Goal: Check status: Check status

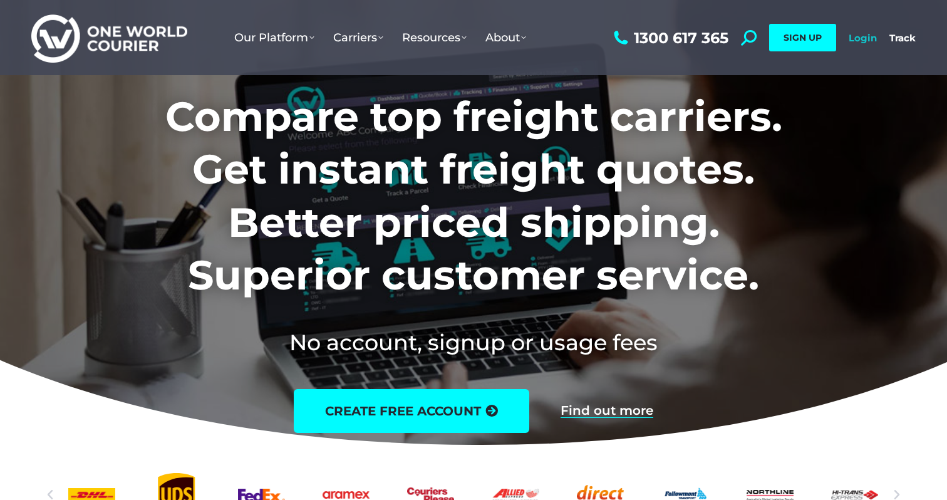
click at [860, 32] on link "Login" at bounding box center [862, 38] width 28 height 12
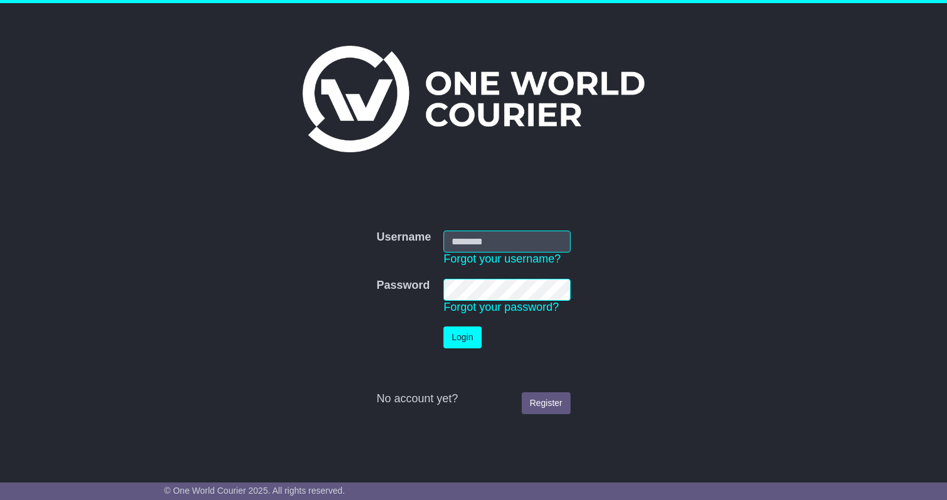
type input "**********"
click at [462, 336] on button "Login" at bounding box center [462, 337] width 38 height 22
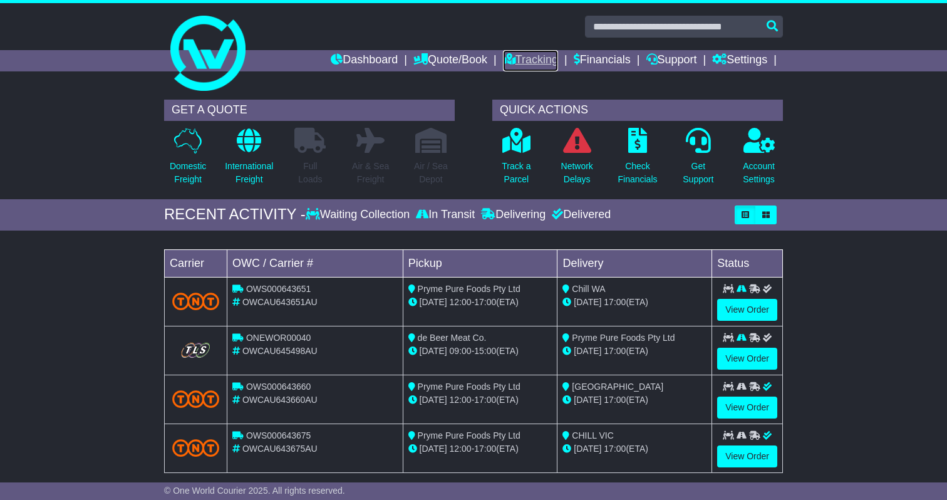
click at [503, 59] on icon at bounding box center [509, 58] width 13 height 11
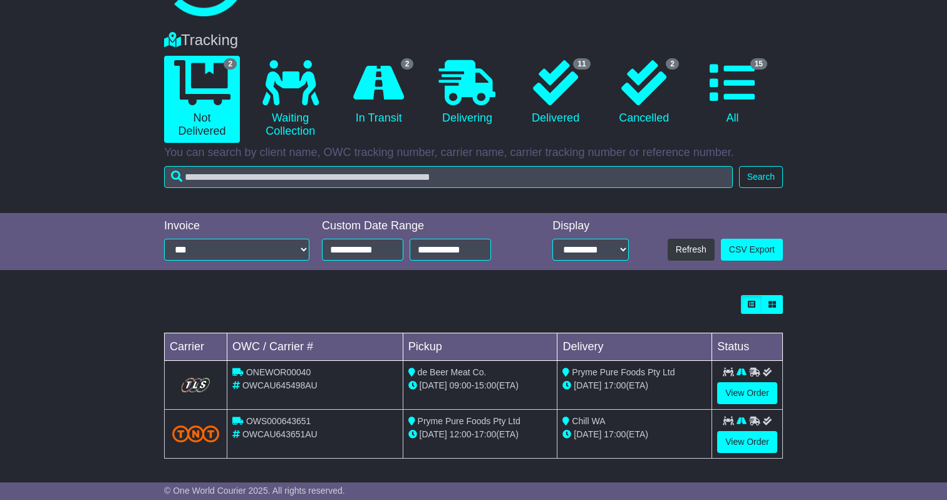
scroll to position [77, 0]
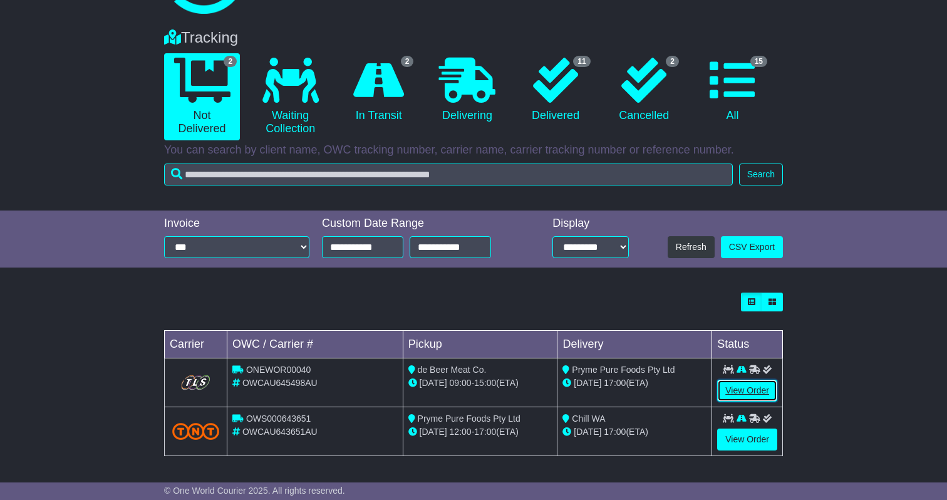
click at [752, 391] on link "View Order" at bounding box center [747, 390] width 60 height 22
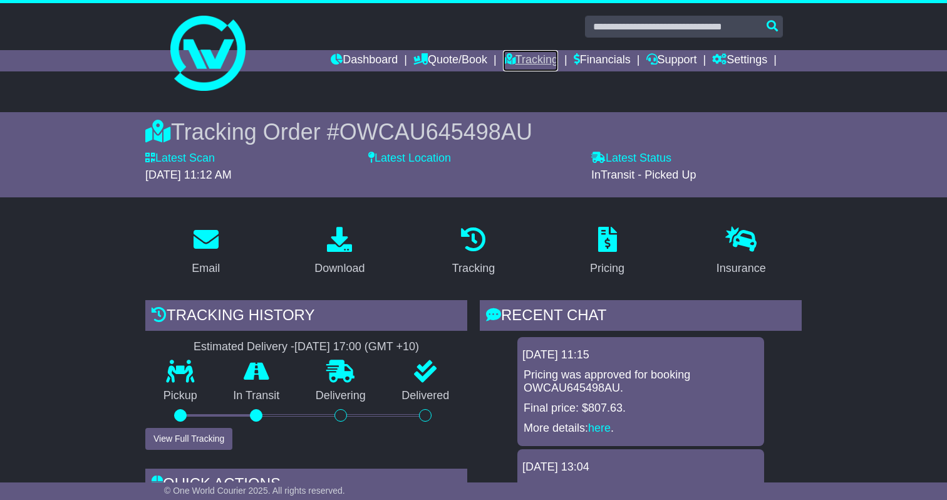
click at [513, 61] on link "Tracking" at bounding box center [530, 60] width 55 height 21
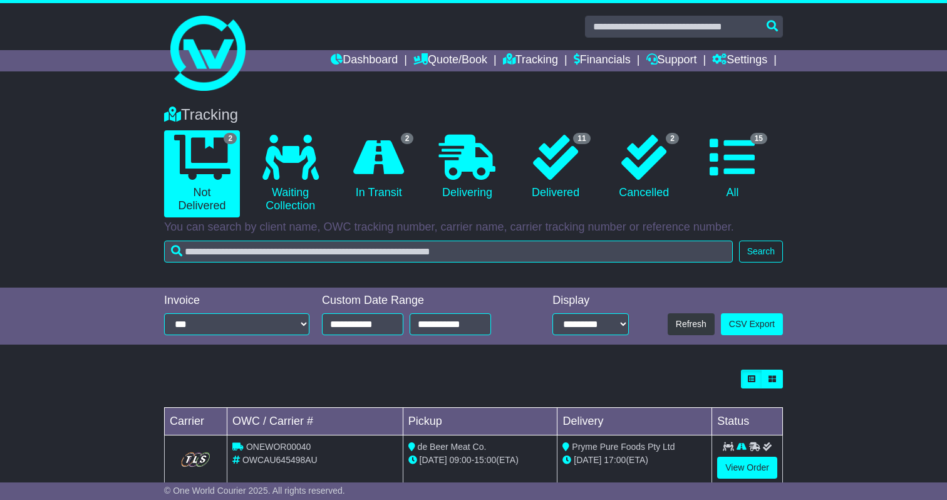
scroll to position [78, 0]
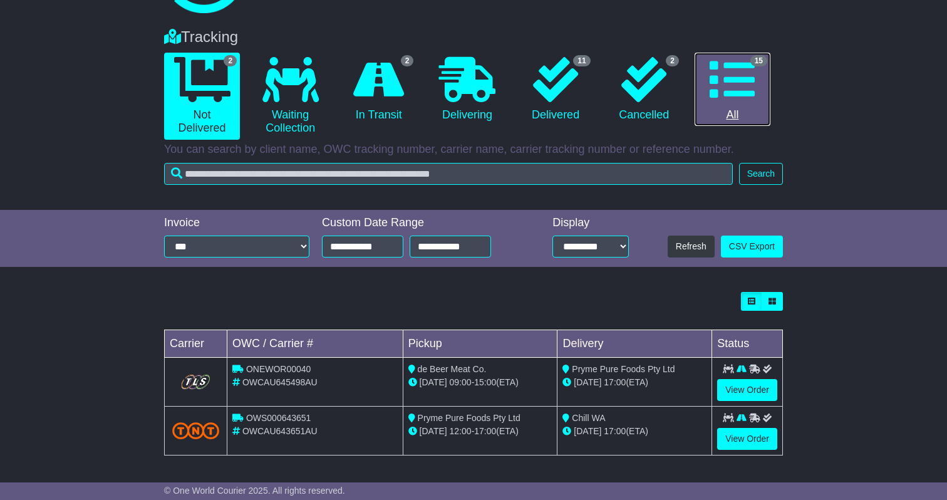
click at [730, 75] on icon at bounding box center [731, 79] width 45 height 45
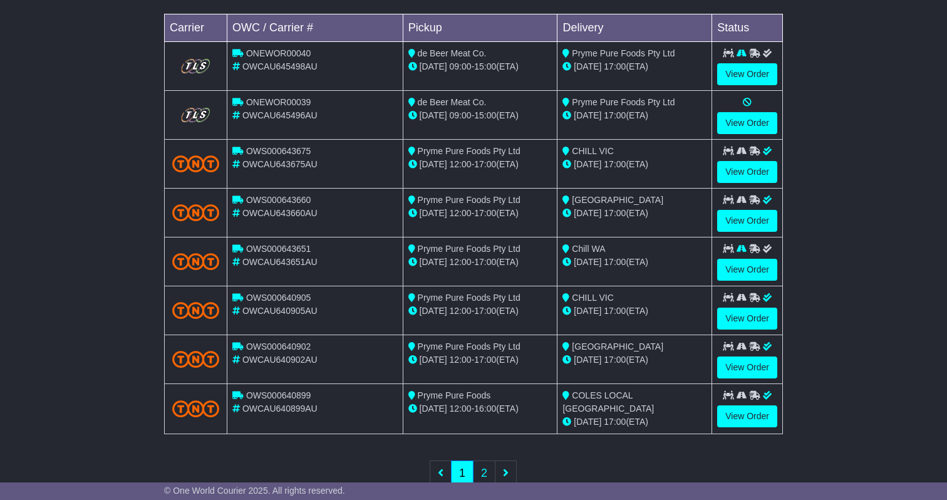
scroll to position [425, 0]
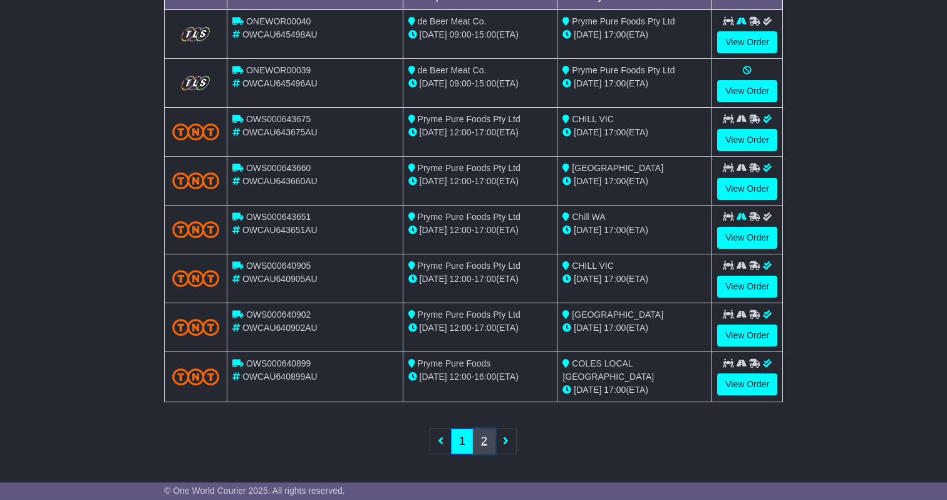
click at [487, 447] on link "2" at bounding box center [484, 441] width 23 height 26
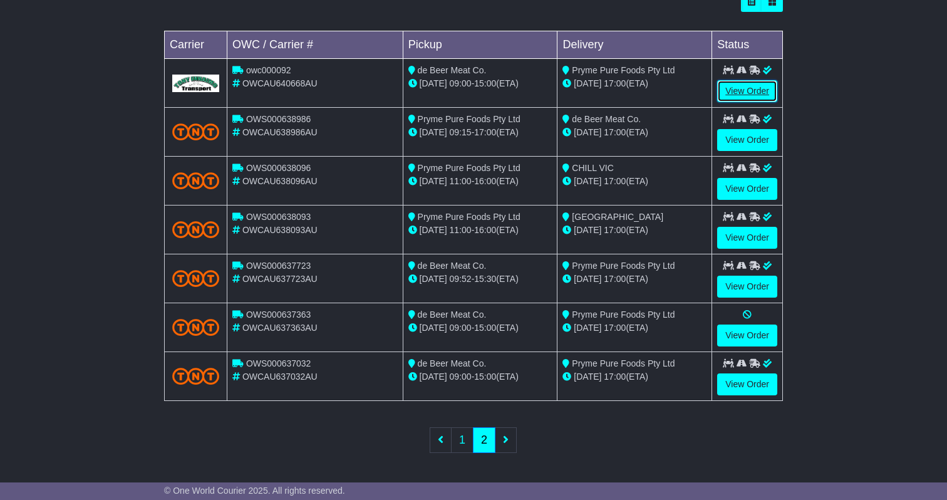
click at [746, 86] on link "View Order" at bounding box center [747, 91] width 60 height 22
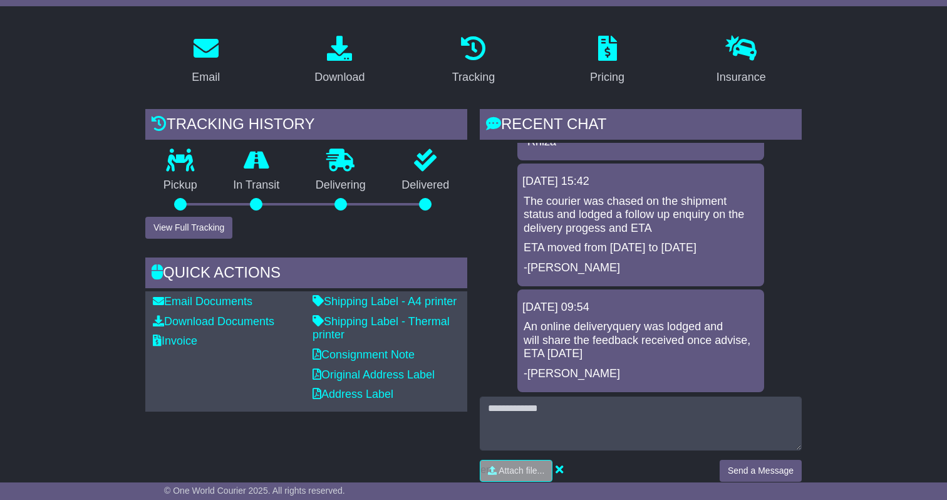
scroll to position [182, 0]
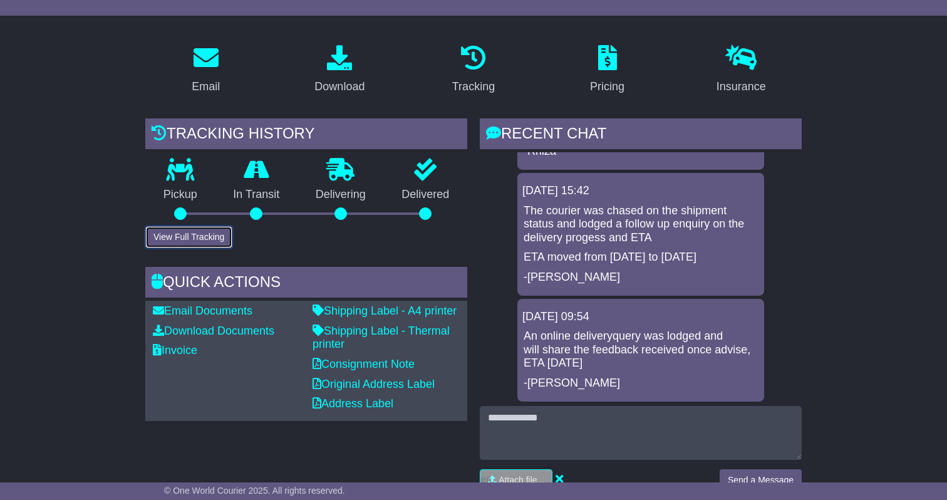
click at [183, 245] on button "View Full Tracking" at bounding box center [188, 237] width 87 height 22
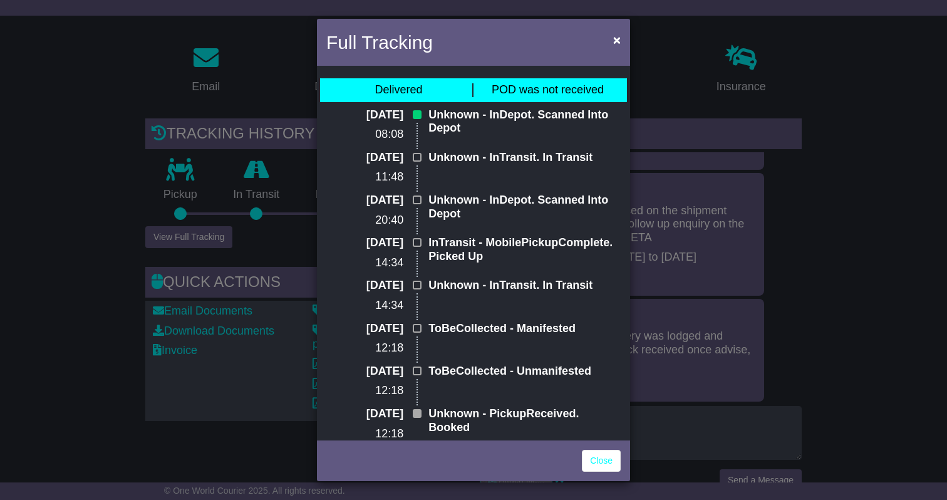
scroll to position [22, 0]
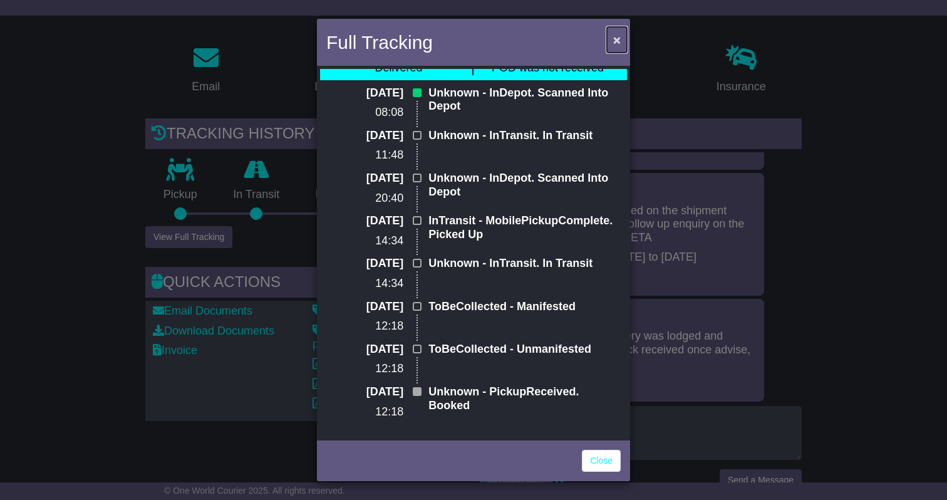
click at [618, 46] on span "×" at bounding box center [617, 40] width 8 height 14
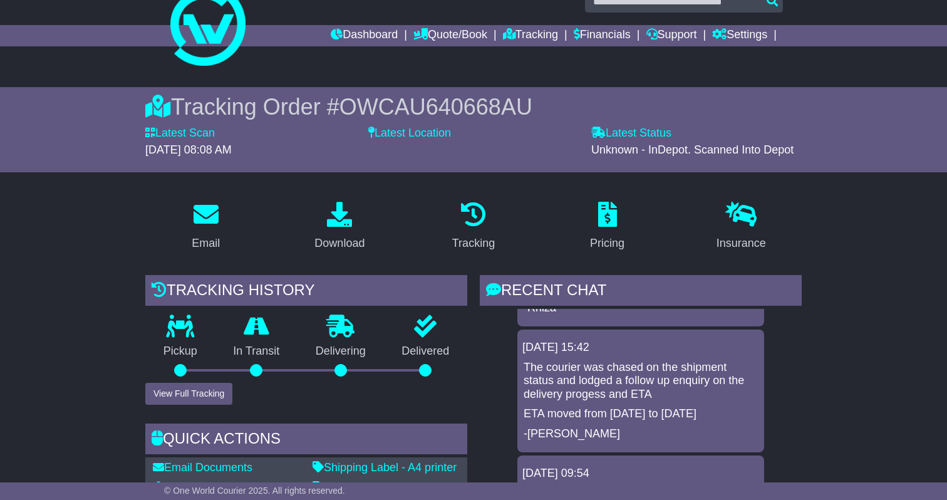
scroll to position [0, 0]
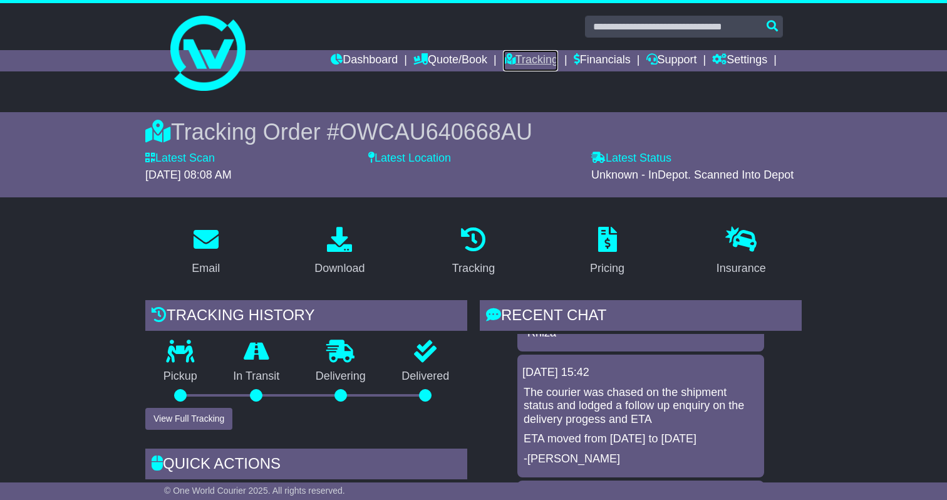
click at [533, 63] on link "Tracking" at bounding box center [530, 60] width 55 height 21
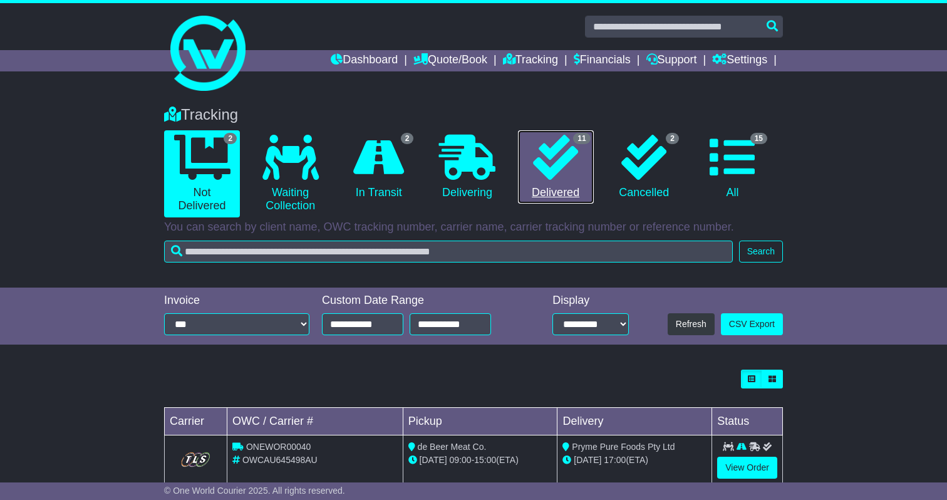
click at [564, 180] on link "11 Delivered" at bounding box center [556, 167] width 76 height 74
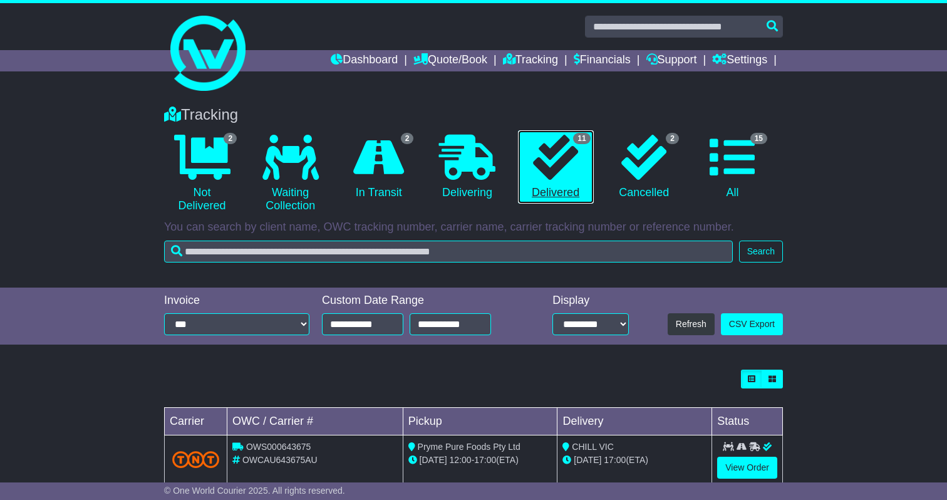
click at [572, 154] on icon at bounding box center [555, 157] width 45 height 45
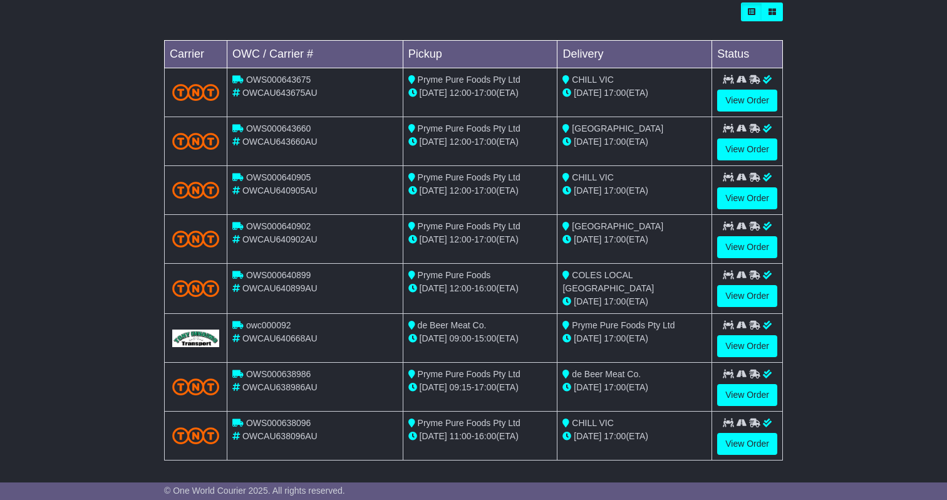
scroll to position [425, 0]
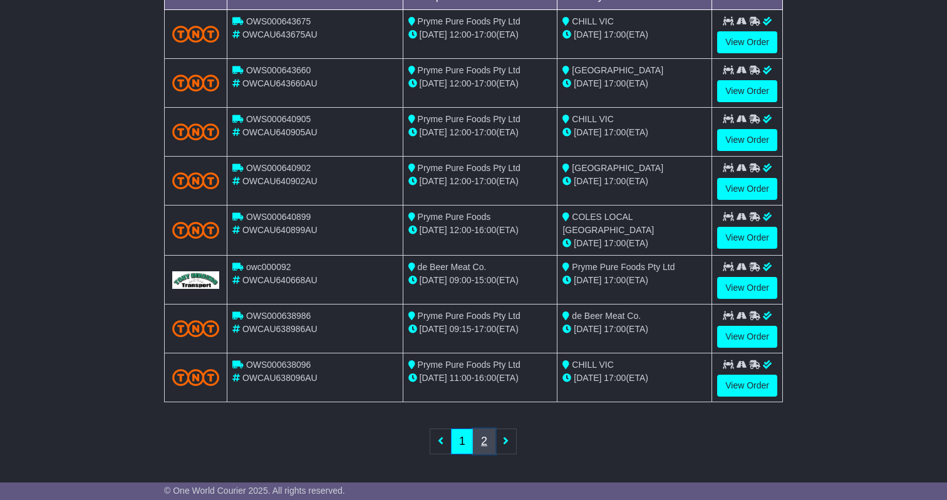
click at [482, 440] on link "2" at bounding box center [484, 441] width 23 height 26
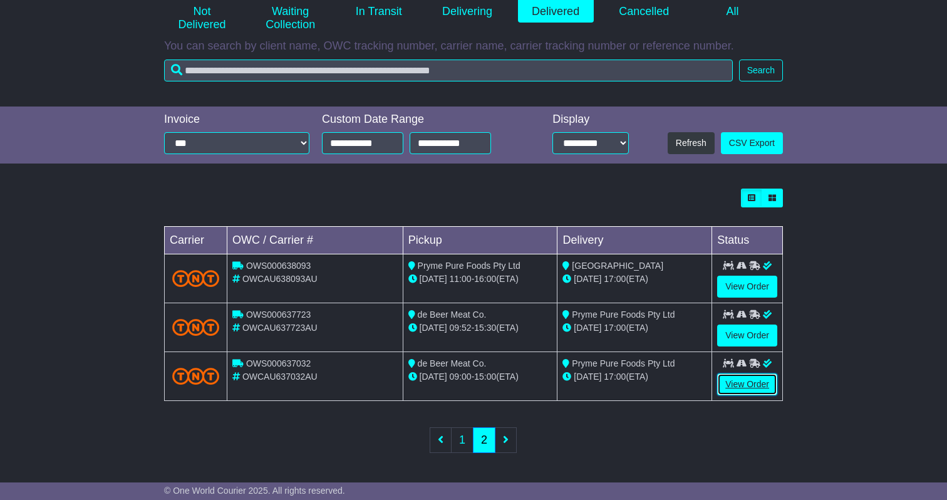
click at [743, 382] on link "View Order" at bounding box center [747, 384] width 60 height 22
click at [743, 326] on link "View Order" at bounding box center [747, 335] width 60 height 22
click at [743, 280] on link "View Order" at bounding box center [747, 287] width 60 height 22
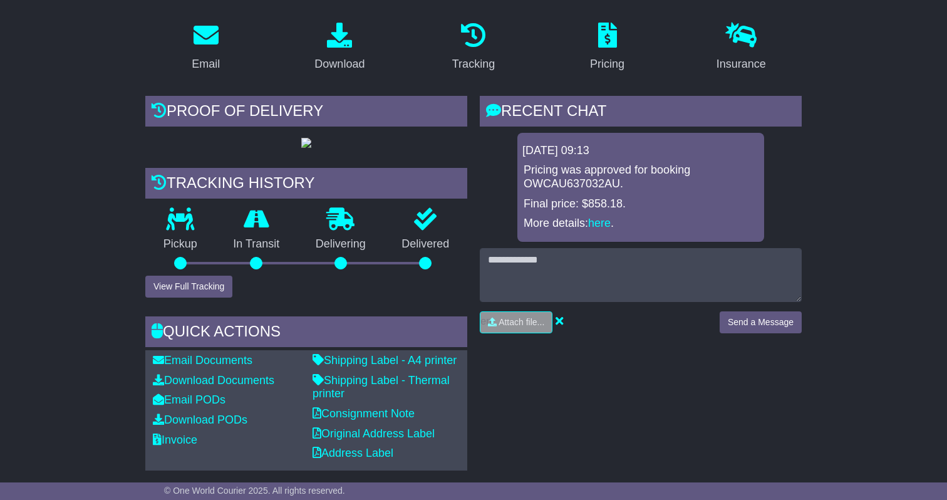
scroll to position [106, 0]
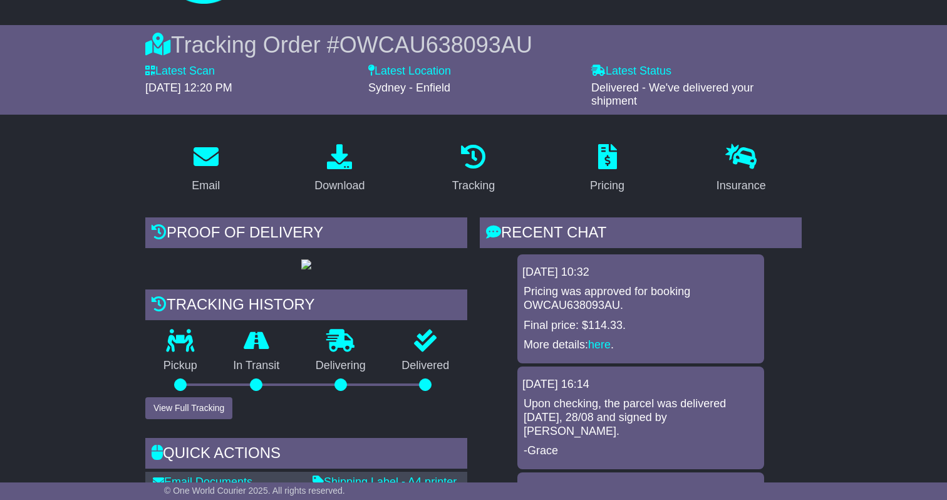
scroll to position [562, 0]
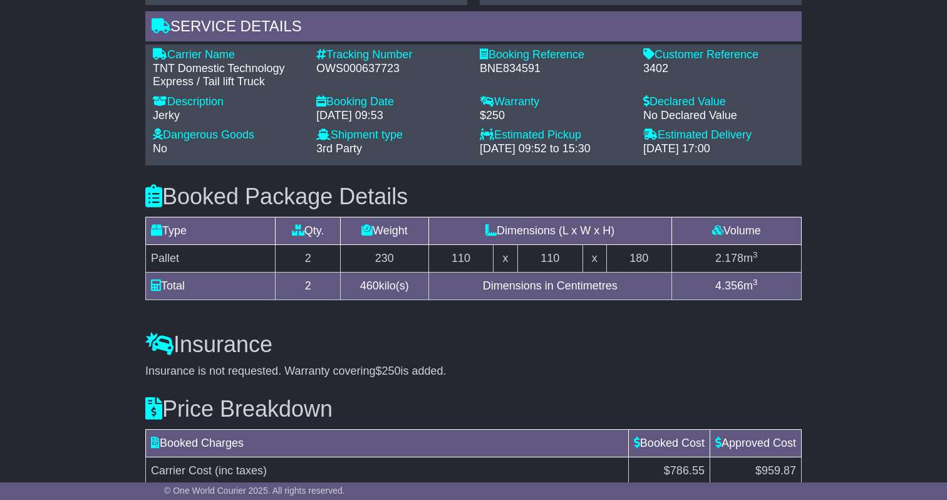
scroll to position [1053, 0]
